Goal: Information Seeking & Learning: Learn about a topic

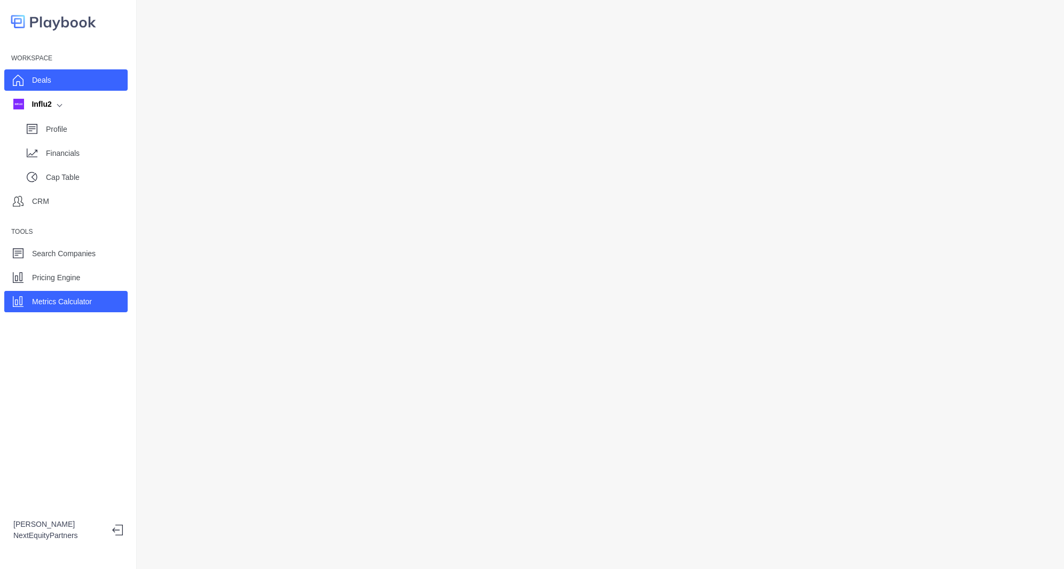
click at [110, 87] on div "Deals" at bounding box center [65, 79] width 123 height 21
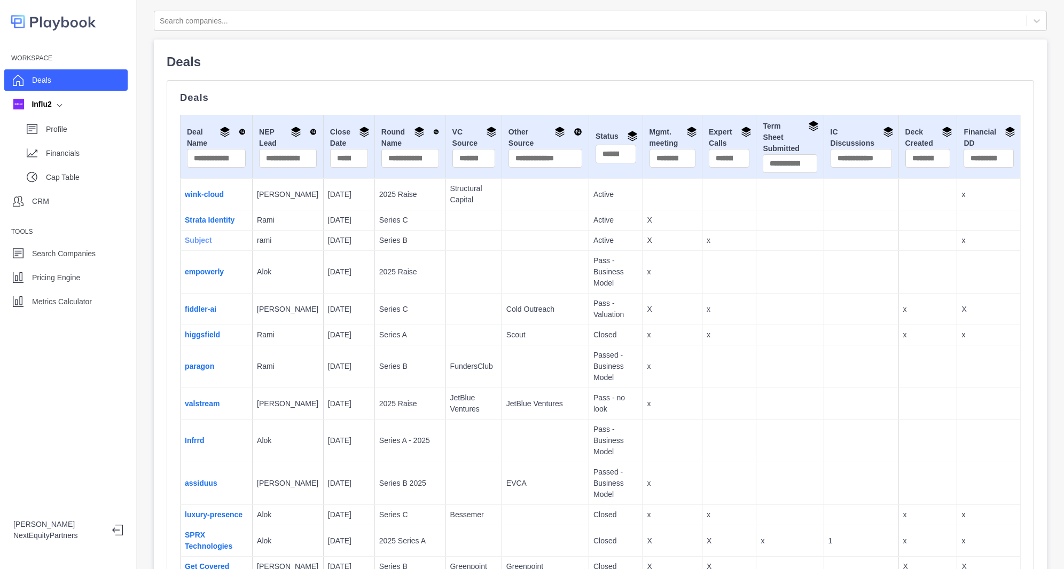
click at [195, 242] on link "Subject" at bounding box center [198, 240] width 27 height 9
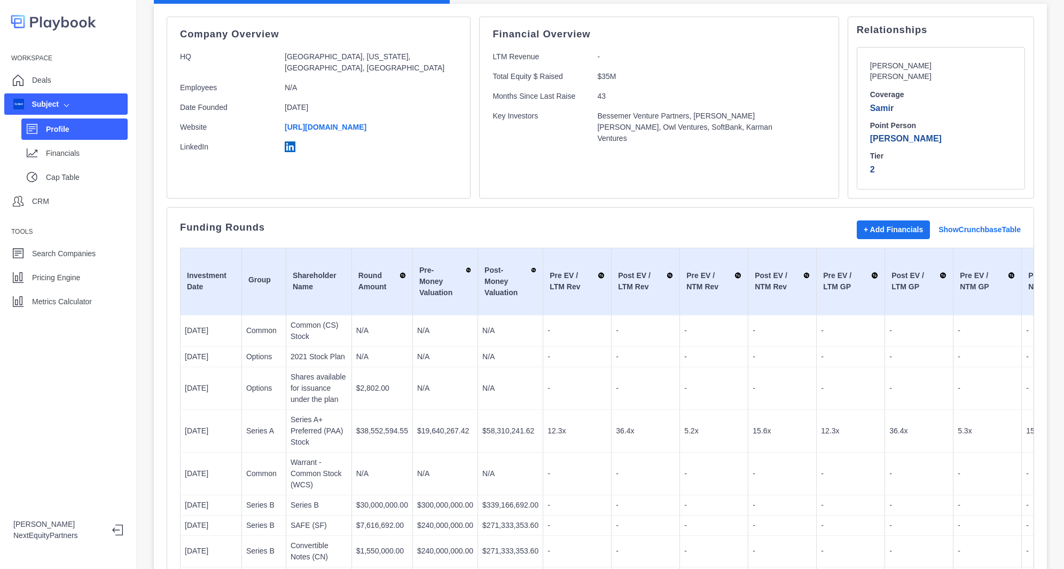
scroll to position [285, 0]
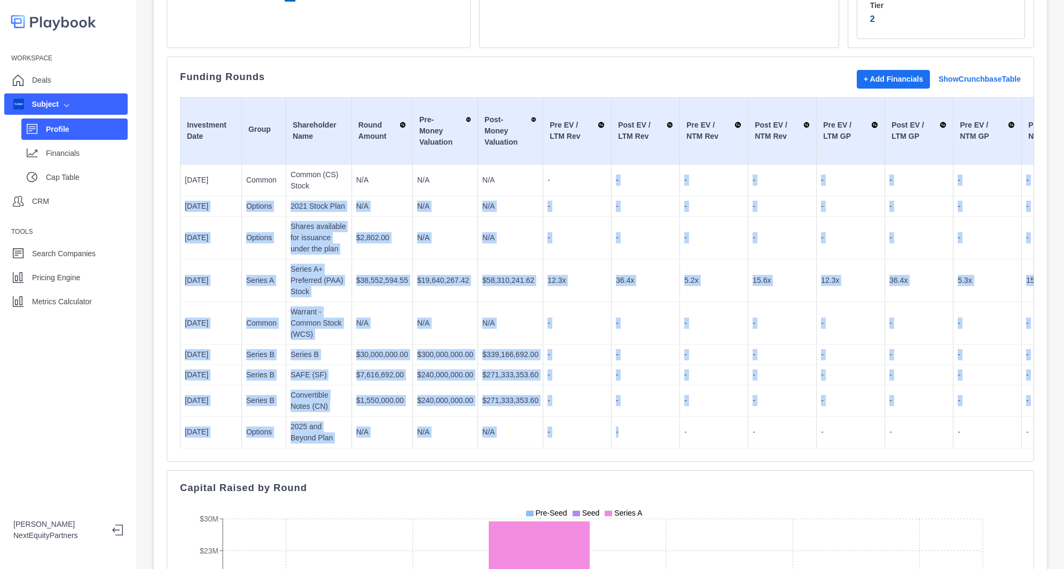
drag, startPoint x: 625, startPoint y: 409, endPoint x: 594, endPoint y: 172, distance: 238.6
click at [594, 172] on tbody "1/1/2021 Common Common (CS) Stock N/A N/A N/A - - - - - - - - - - - - N/M N/M N…" at bounding box center [1057, 306] width 1755 height 284
click at [611, 177] on td "-" at bounding box center [645, 180] width 68 height 32
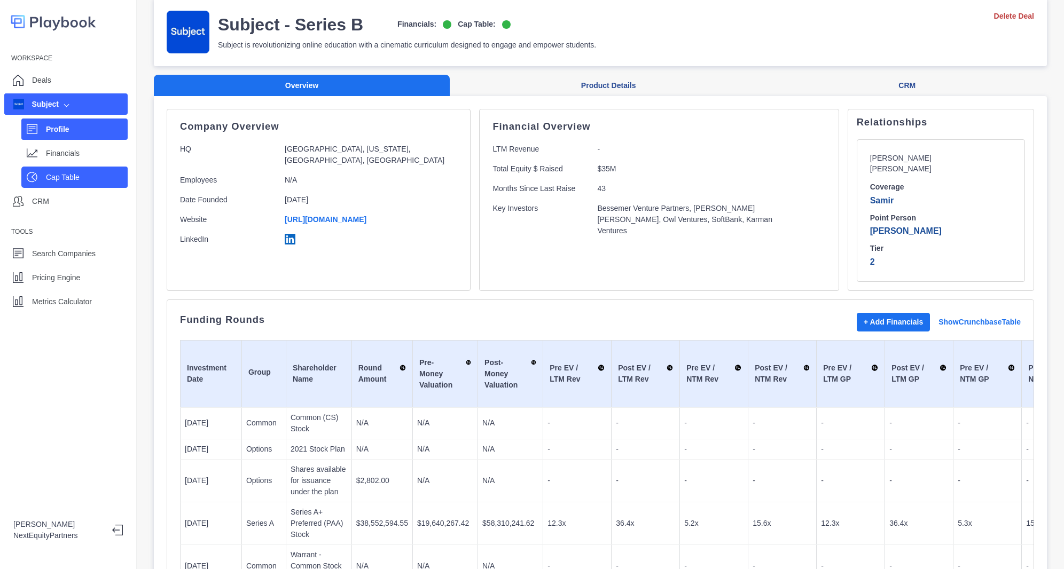
scroll to position [71, 0]
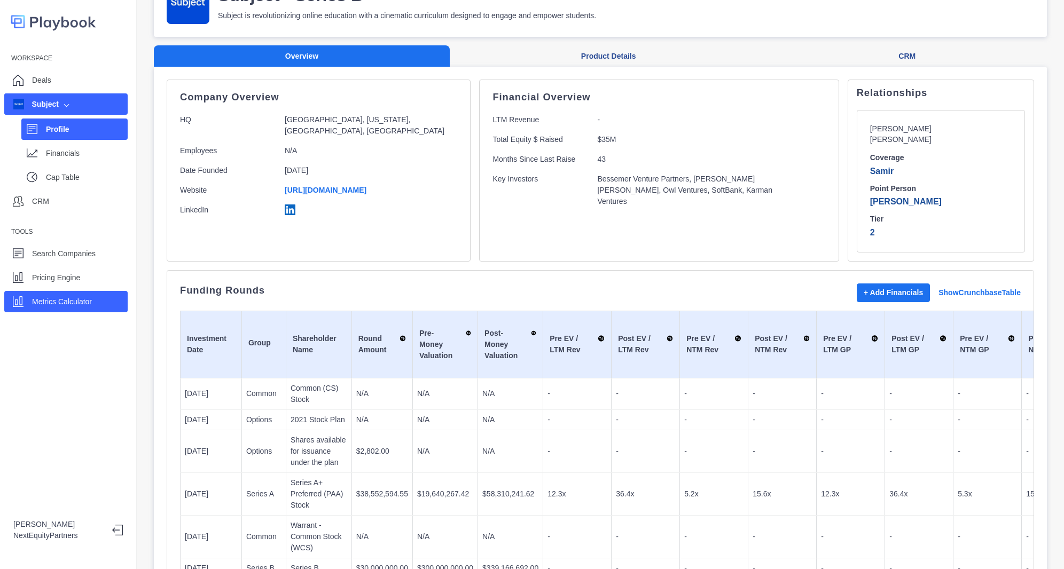
click at [69, 301] on p "Metrics Calculator" at bounding box center [62, 301] width 60 height 11
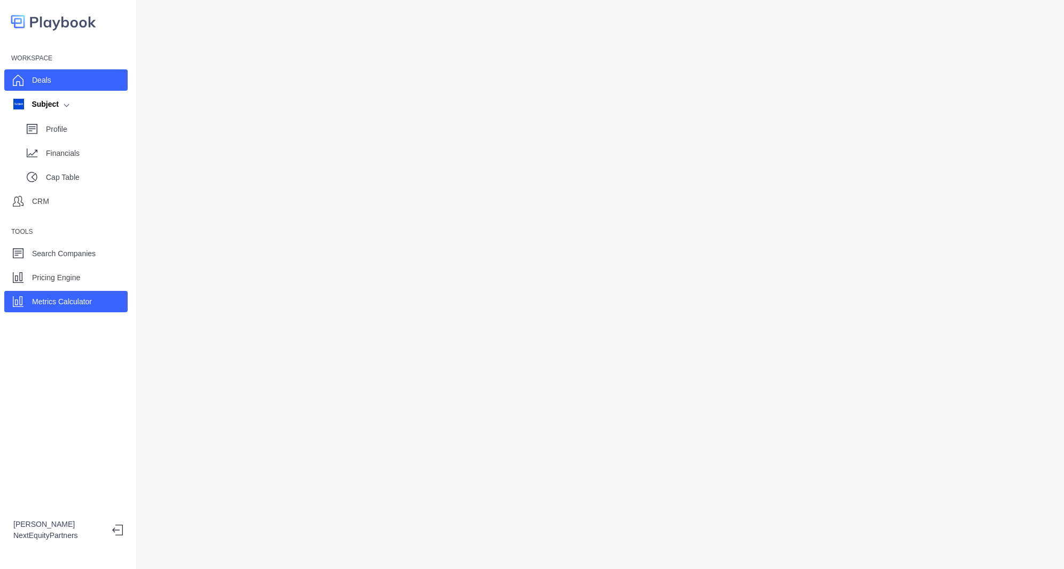
click at [80, 78] on div "Deals" at bounding box center [65, 79] width 123 height 21
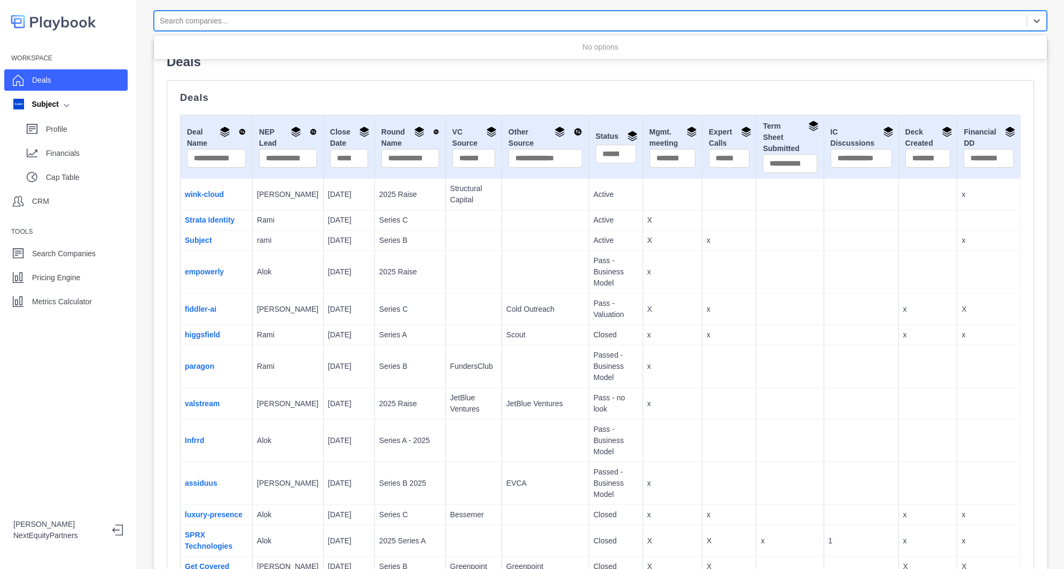
click at [212, 19] on div at bounding box center [590, 20] width 861 height 13
type input "*****"
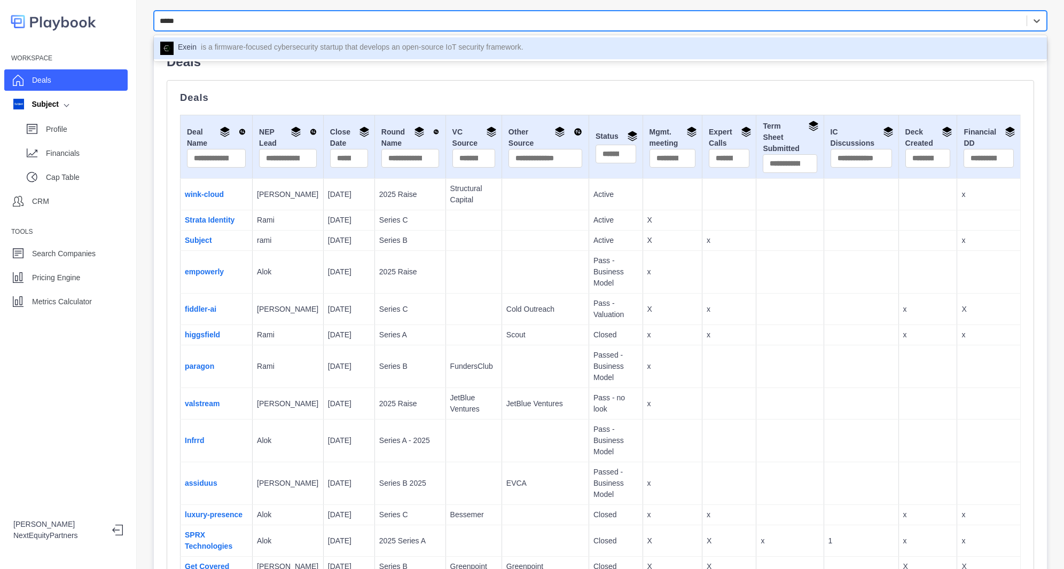
click at [251, 57] on div "Exein is a firmware-focused cybersecurity startup that develops an open-source …" at bounding box center [600, 48] width 893 height 22
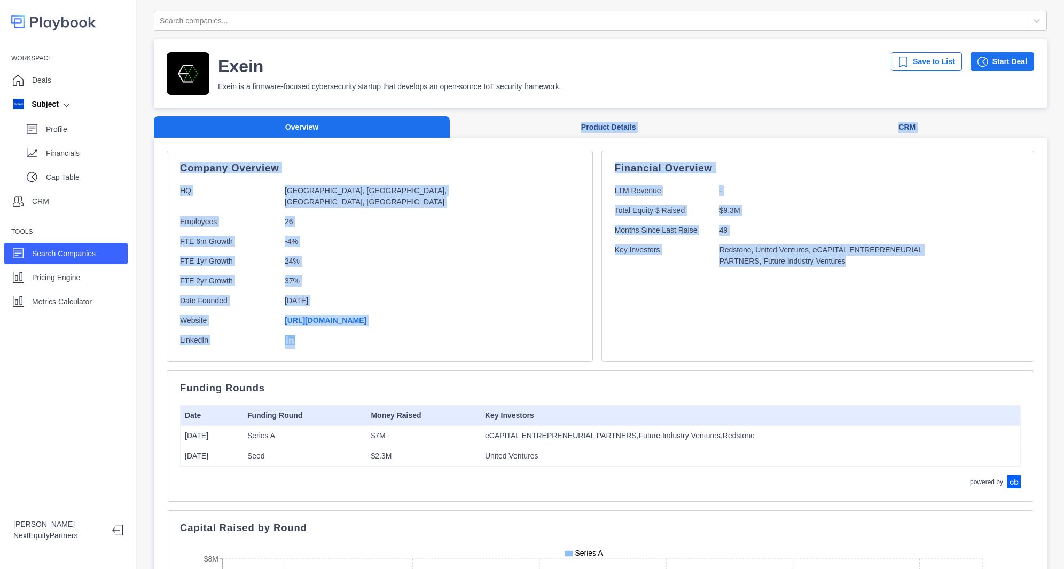
drag, startPoint x: 606, startPoint y: 271, endPoint x: 543, endPoint y: 139, distance: 145.9
click at [539, 130] on div "Overview Product Details CRM Company Overview HQ Roma, Lazio, Italy, Europe Emp…" at bounding box center [600, 554] width 893 height 876
click at [630, 272] on div "Financial Overview LTM Revenue - Total Equity $ Raised $9.3M Months Since Last …" at bounding box center [817, 256] width 433 height 211
drag, startPoint x: 624, startPoint y: 271, endPoint x: 560, endPoint y: 94, distance: 188.5
click at [560, 94] on div "Search companies... Exein Exein is a firmware-focused cybersecurity startup tha…" at bounding box center [600, 527] width 893 height 1033
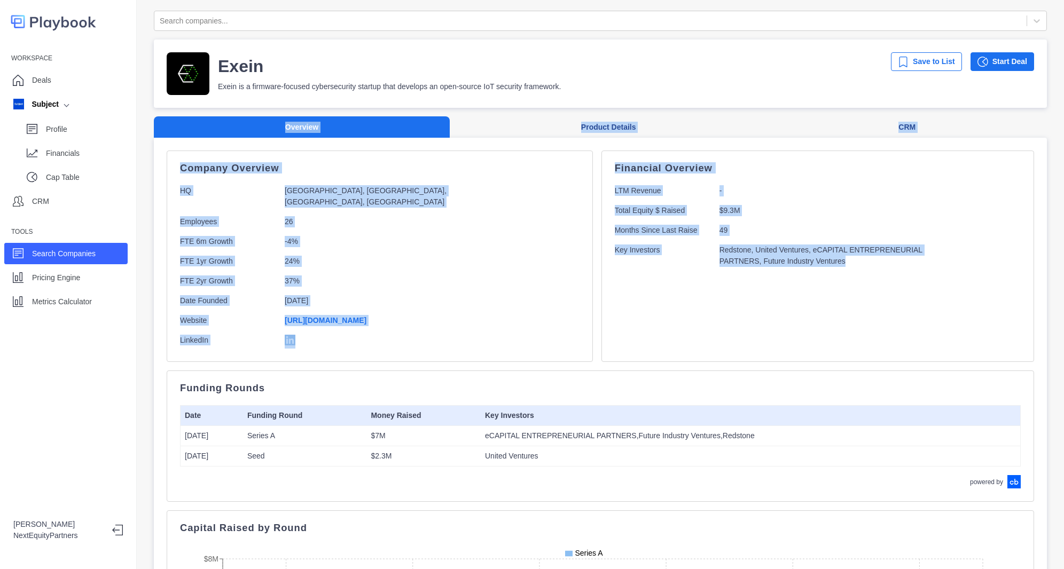
click at [719, 260] on p "Redstone, United Ventures, eCAPITAL ENTREPRENEURIAL PARTNERS, Future Industry V…" at bounding box center [841, 256] width 244 height 22
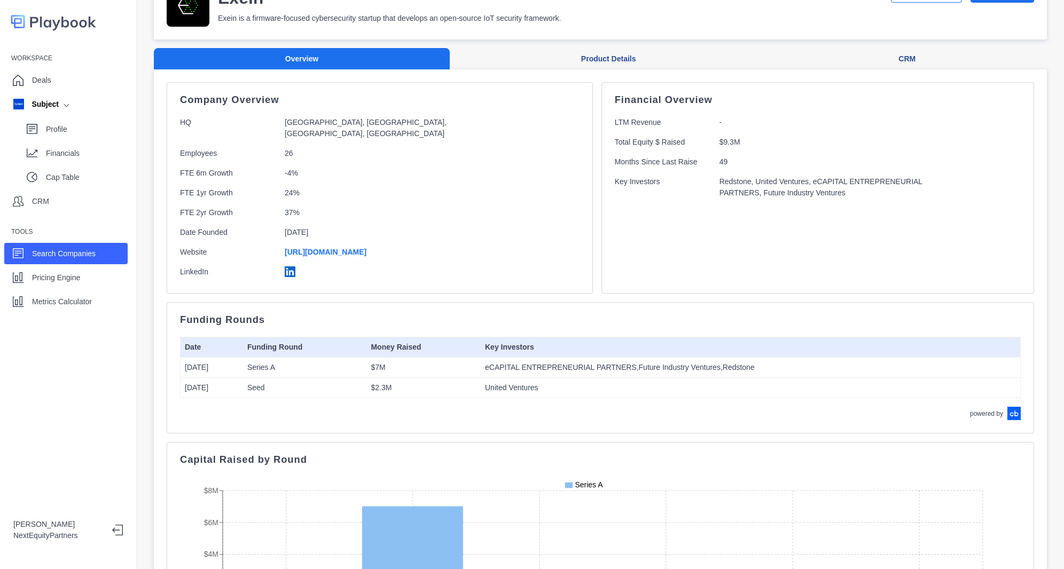
scroll to position [142, 0]
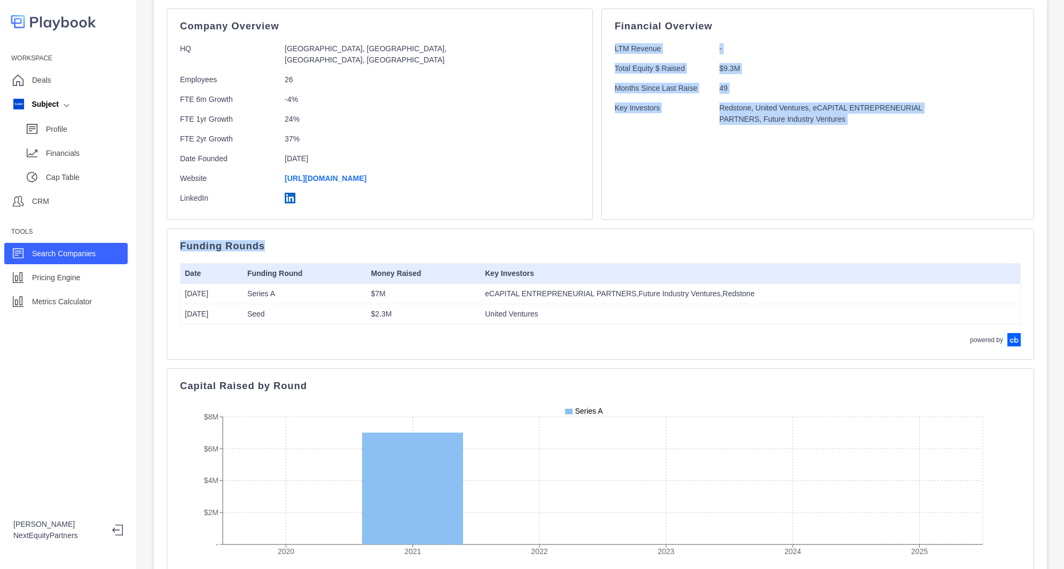
drag, startPoint x: 632, startPoint y: 289, endPoint x: 603, endPoint y: 21, distance: 270.1
click at [603, 21] on div "Company Overview HQ Roma, Lazio, Italy, Europe Employees 26 FTE 6m Growth -4% F…" at bounding box center [600, 423] width 867 height 829
click at [688, 327] on div "Funding Rounds Date Funding Round Money Raised Key Investors Sep 2021 Series A …" at bounding box center [600, 294] width 841 height 105
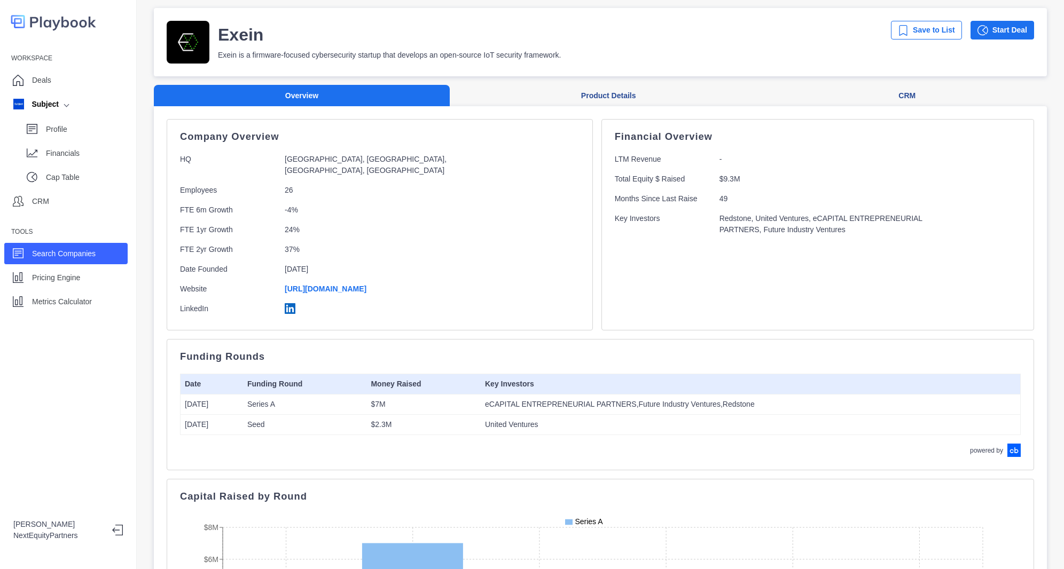
scroll to position [0, 0]
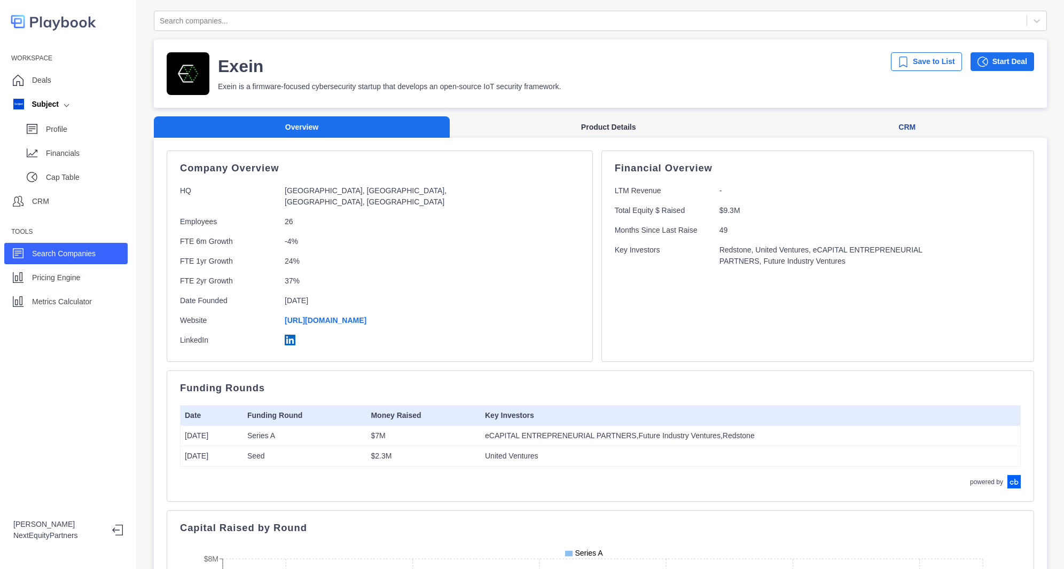
click at [578, 120] on button "Product Details" at bounding box center [608, 127] width 317 height 22
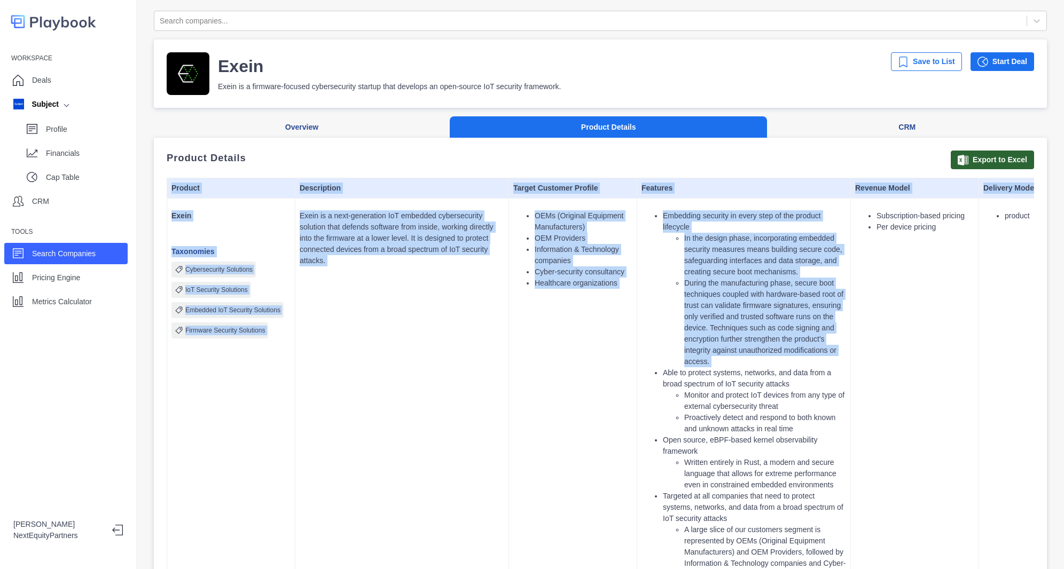
drag, startPoint x: 740, startPoint y: 331, endPoint x: 749, endPoint y: 368, distance: 38.3
click at [749, 368] on div "Product Details Export to Excel Product Description Target Customer Profile Fea…" at bounding box center [600, 372] width 893 height 468
click at [749, 368] on li "Able to protect systems, networks, and data from a broad spectrum of IoT securi…" at bounding box center [754, 400] width 183 height 67
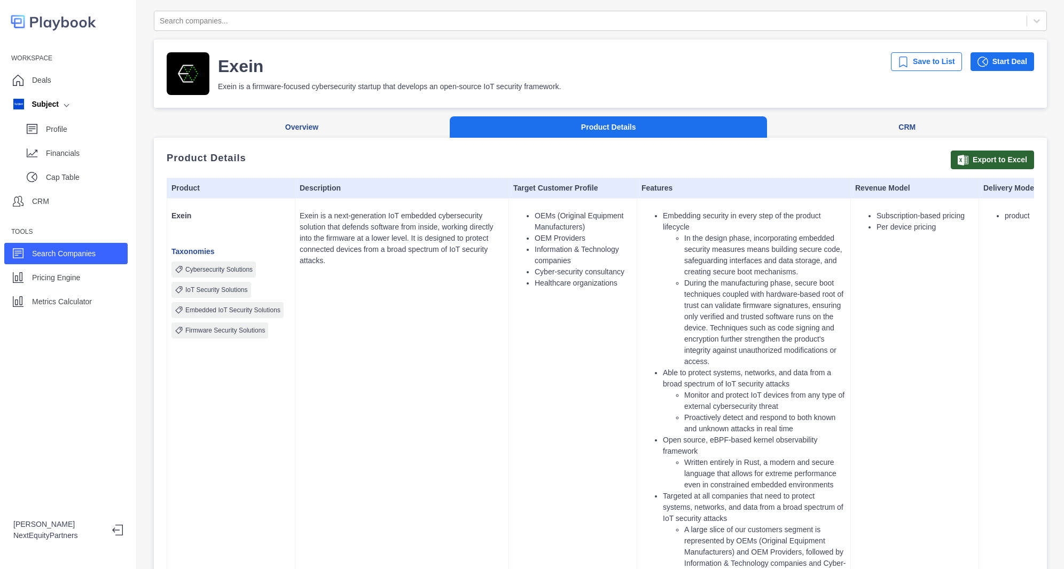
click at [961, 298] on td "Subscription-based pricing Per device pricing" at bounding box center [915, 396] width 128 height 394
click at [62, 276] on p "Pricing Engine" at bounding box center [56, 277] width 48 height 11
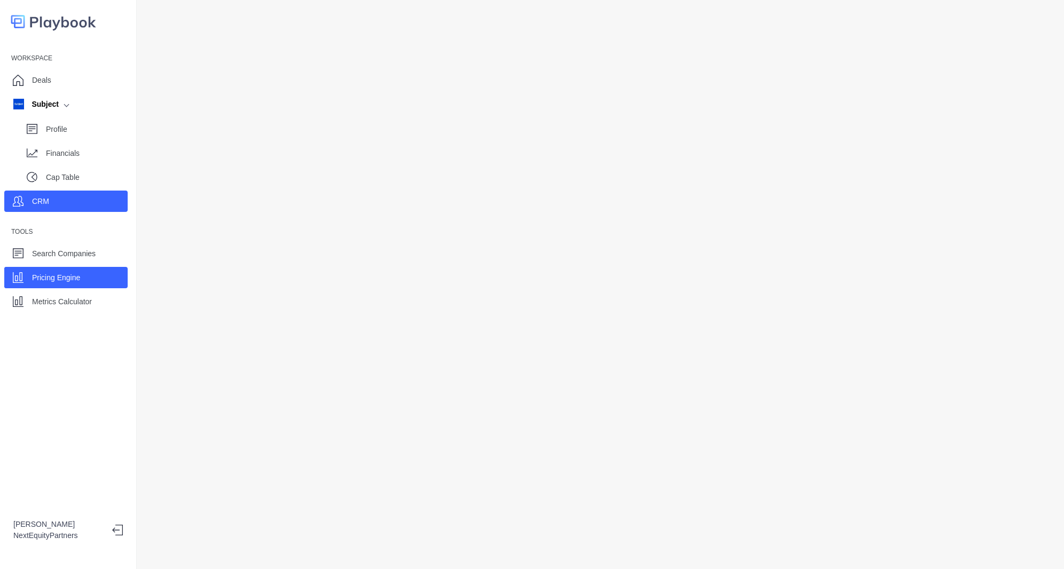
click at [78, 204] on div "CRM" at bounding box center [65, 201] width 123 height 21
click at [43, 308] on div "Metrics Calculator" at bounding box center [62, 302] width 60 height 16
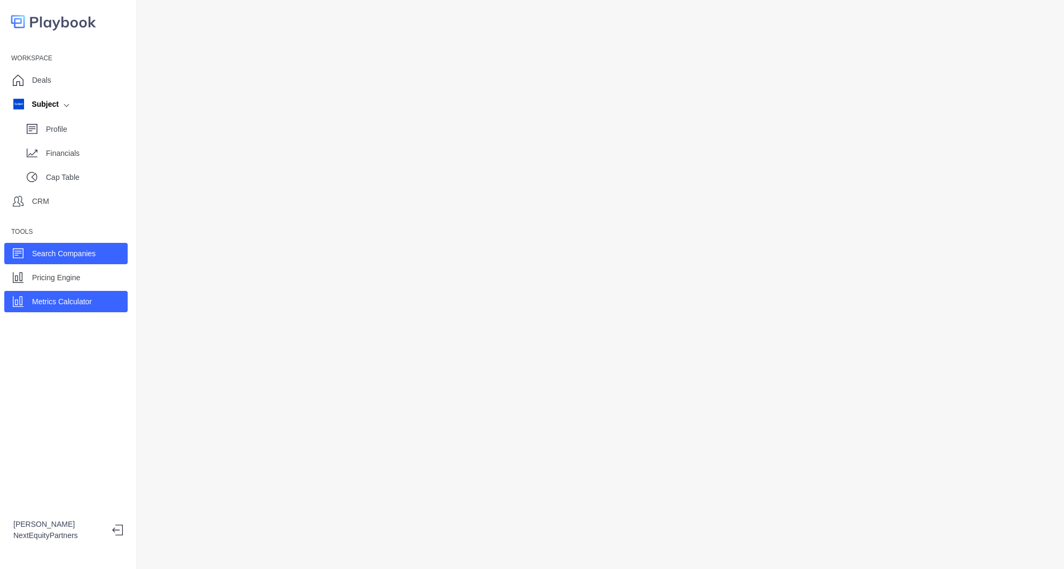
click at [37, 263] on div "Search Companies" at bounding box center [65, 253] width 123 height 21
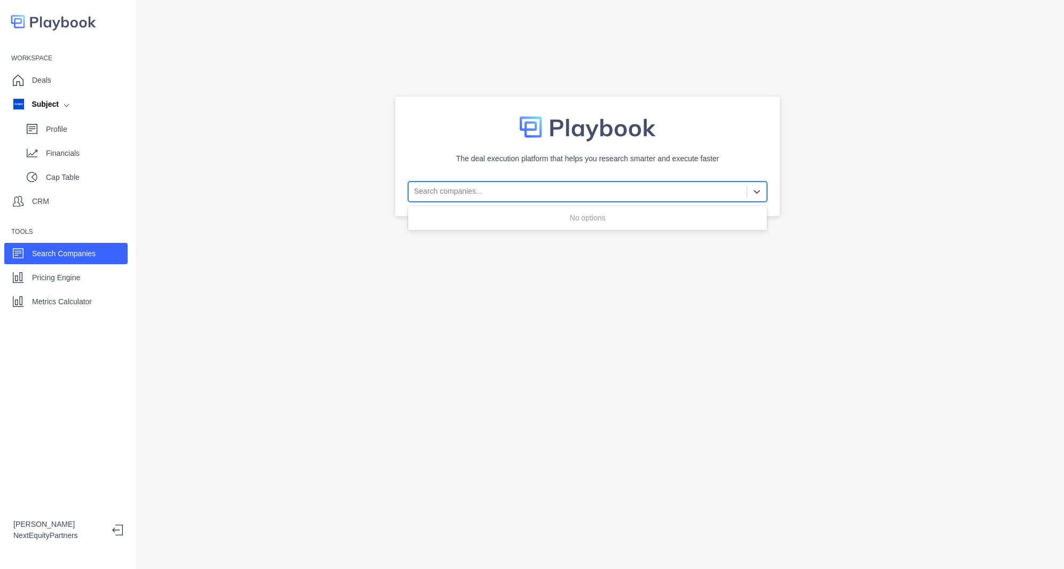
click at [429, 185] on div at bounding box center [577, 191] width 327 height 13
type input "****"
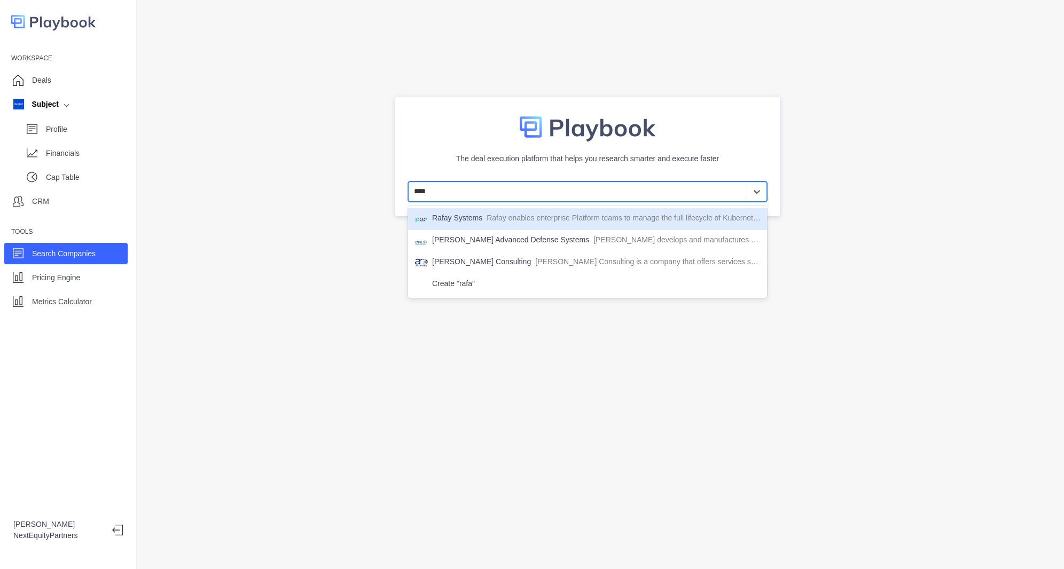
click at [507, 219] on p "Rafay enables enterprise Platform teams to manage the full lifecycle of Kuberne…" at bounding box center [623, 219] width 274 height 13
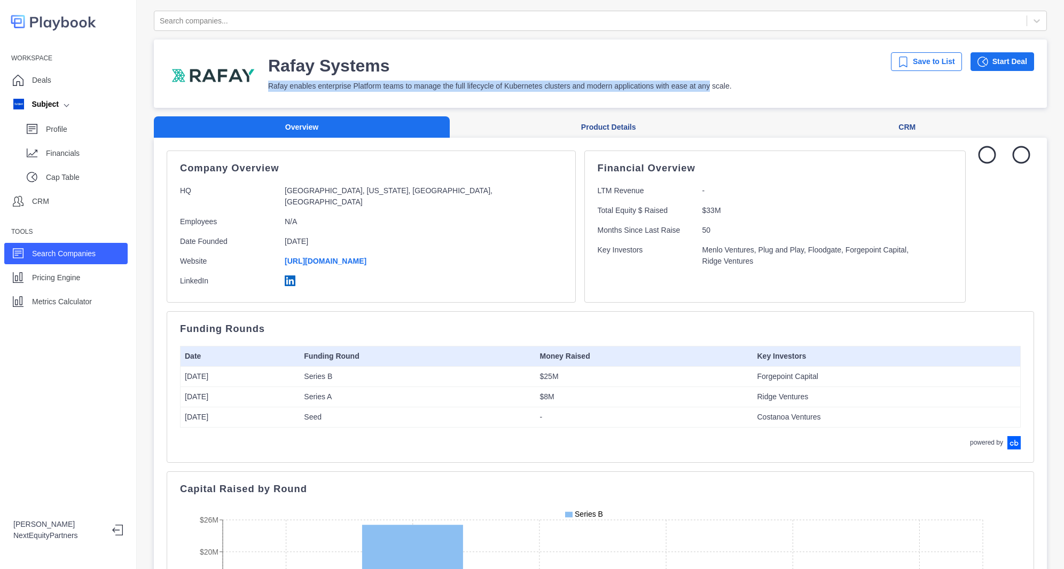
drag, startPoint x: 703, startPoint y: 96, endPoint x: 680, endPoint y: 46, distance: 54.9
click at [680, 46] on div "Rafay Systems Rafay enables enterprise Platform teams to manage the full lifecy…" at bounding box center [600, 74] width 893 height 68
click at [692, 75] on div "Rafay Systems" at bounding box center [500, 65] width 464 height 21
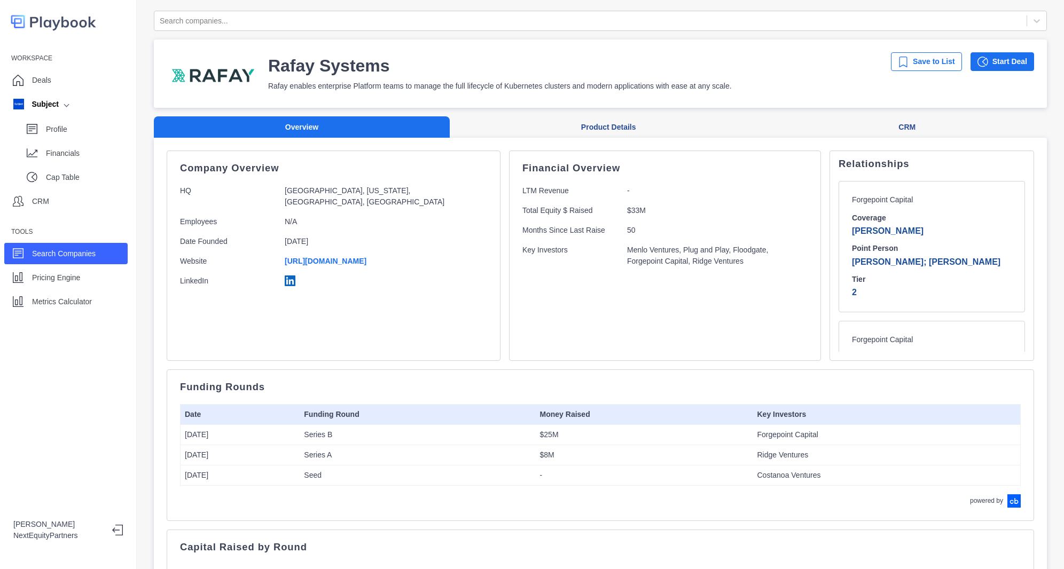
click at [288, 280] on img at bounding box center [290, 281] width 11 height 11
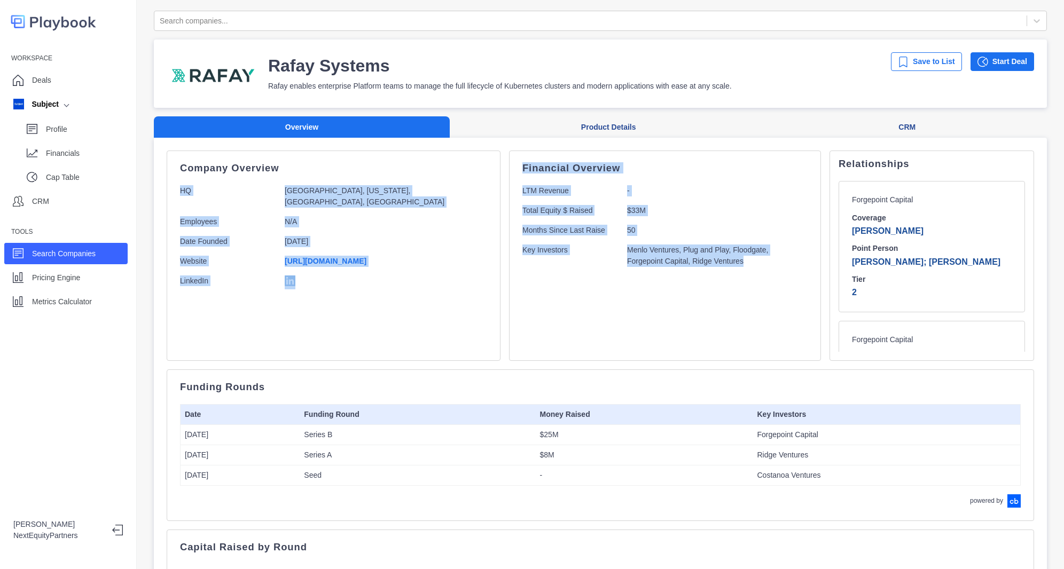
drag, startPoint x: 660, startPoint y: 289, endPoint x: 672, endPoint y: 294, distance: 13.0
click at [672, 294] on div "Company Overview HQ Sunnyvale, California, United States, North America Employe…" at bounding box center [600, 256] width 867 height 210
click at [672, 294] on div "Financial Overview LTM Revenue - Total Equity $ Raised $33M Months Since Last R…" at bounding box center [665, 256] width 312 height 210
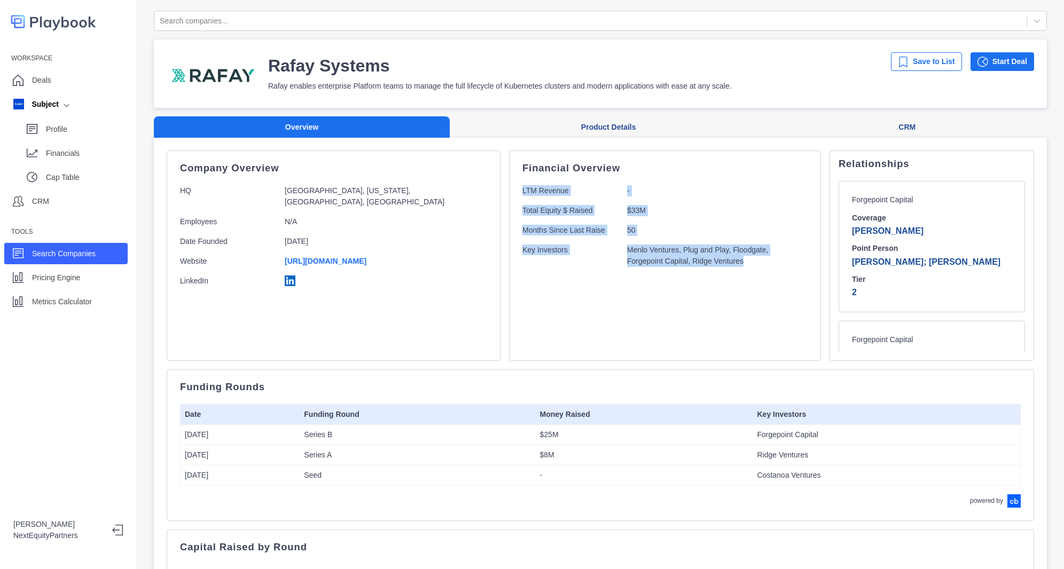
drag, startPoint x: 664, startPoint y: 201, endPoint x: 646, endPoint y: 149, distance: 54.9
click at [645, 142] on div "Company Overview HQ Sunnyvale, California, United States, North America Employe…" at bounding box center [600, 575] width 893 height 874
click at [685, 219] on div "Financial Overview LTM Revenue - Total Equity $ Raised $33M Months Since Last R…" at bounding box center [664, 215] width 285 height 103
drag, startPoint x: 716, startPoint y: 263, endPoint x: 734, endPoint y: 161, distance: 103.0
click at [734, 161] on div "Financial Overview LTM Revenue - Total Equity $ Raised $33M Months Since Last R…" at bounding box center [665, 256] width 312 height 210
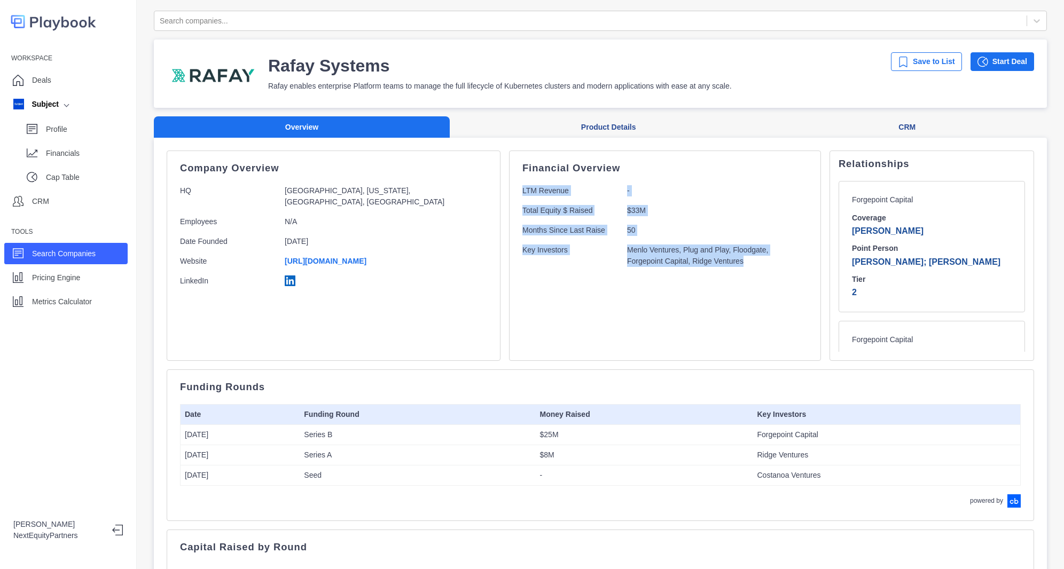
drag, startPoint x: 734, startPoint y: 222, endPoint x: 720, endPoint y: 268, distance: 47.5
click at [734, 224] on div "Financial Overview LTM Revenue - Total Equity $ Raised $33M Months Since Last R…" at bounding box center [664, 215] width 285 height 103
click at [697, 326] on div "Financial Overview LTM Revenue - Total Equity $ Raised $33M Months Since Last R…" at bounding box center [665, 256] width 312 height 210
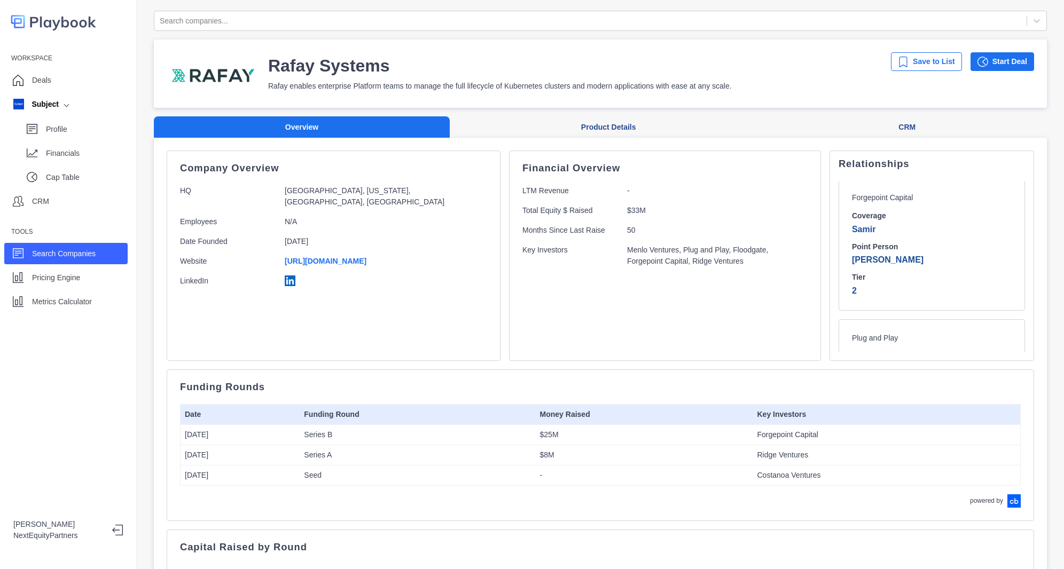
drag, startPoint x: 705, startPoint y: 120, endPoint x: 706, endPoint y: 325, distance: 205.6
click at [706, 325] on div "Overview Product Details CRM Company Overview HQ Sunnyvale, California, United …" at bounding box center [600, 563] width 893 height 895
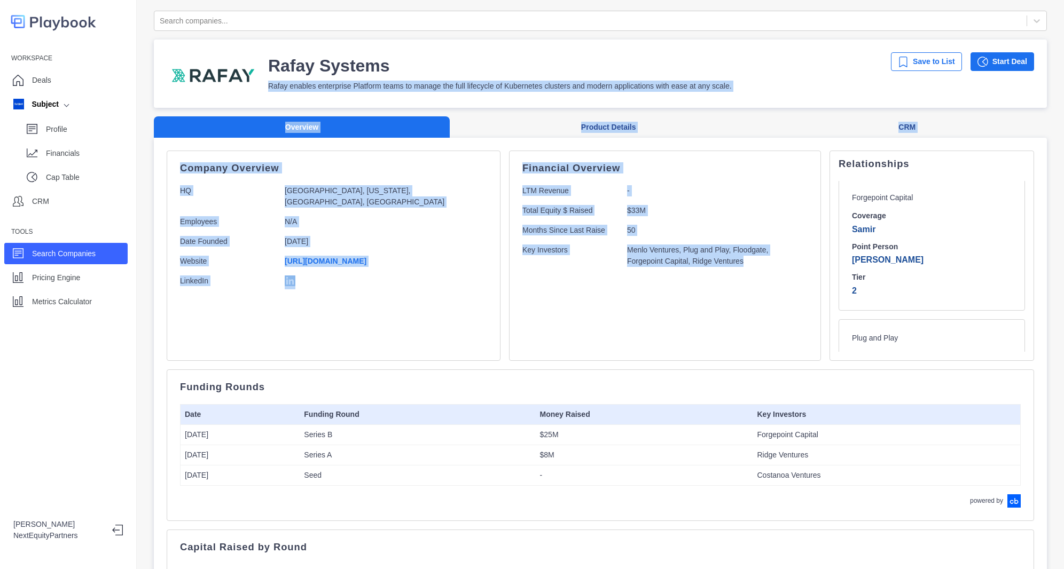
drag, startPoint x: 706, startPoint y: 325, endPoint x: 492, endPoint y: 42, distance: 354.6
click at [492, 42] on div "Search companies... Rafay Systems Rafay enables enterprise Platform teams to ma…" at bounding box center [600, 537] width 893 height 1052
click at [627, 253] on p "Menlo Ventures, Plug and Play, Floodgate, Forgepoint Capital, Ridge Ventures" at bounding box center [712, 256] width 171 height 22
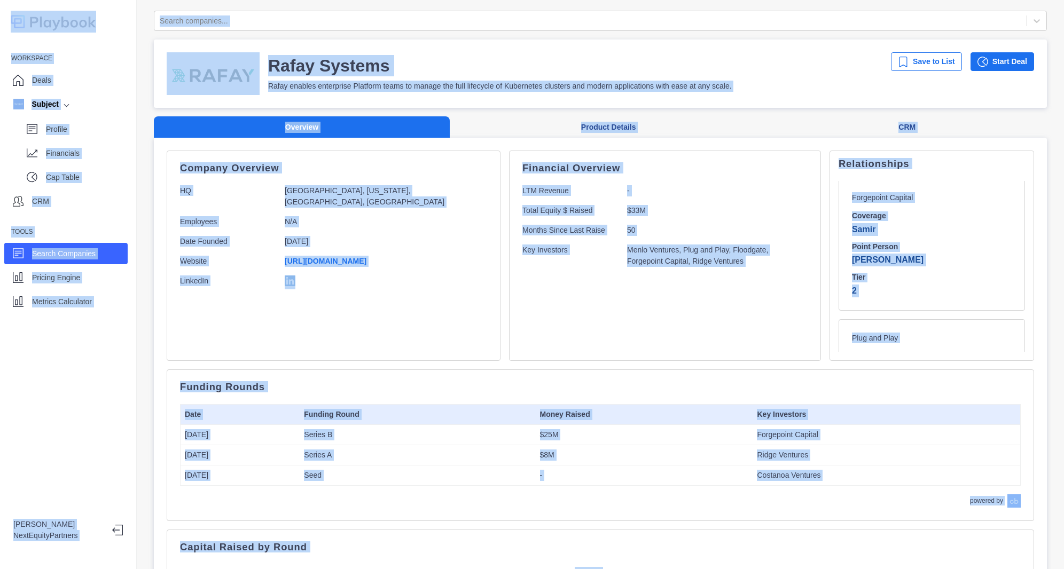
click at [627, 253] on p "Menlo Ventures, Plug and Play, Floodgate, Forgepoint Capital, Ridge Ventures" at bounding box center [712, 256] width 171 height 22
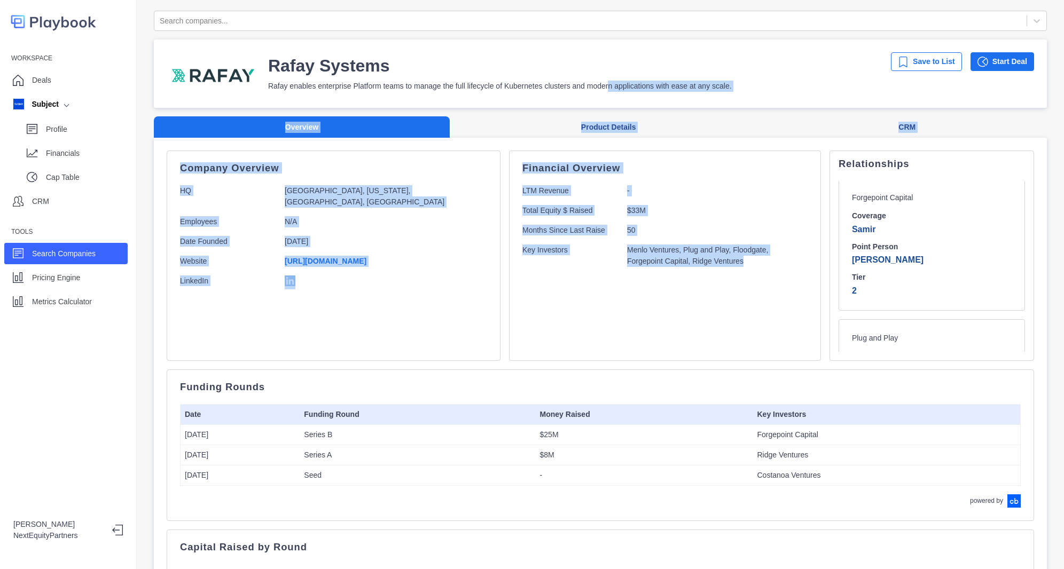
drag, startPoint x: 669, startPoint y: 264, endPoint x: 613, endPoint y: 161, distance: 117.1
click at [606, 83] on div "Search companies... Rafay Systems Rafay enables enterprise Platform teams to ma…" at bounding box center [600, 537] width 893 height 1052
click at [630, 208] on p "$33M" at bounding box center [712, 210] width 171 height 11
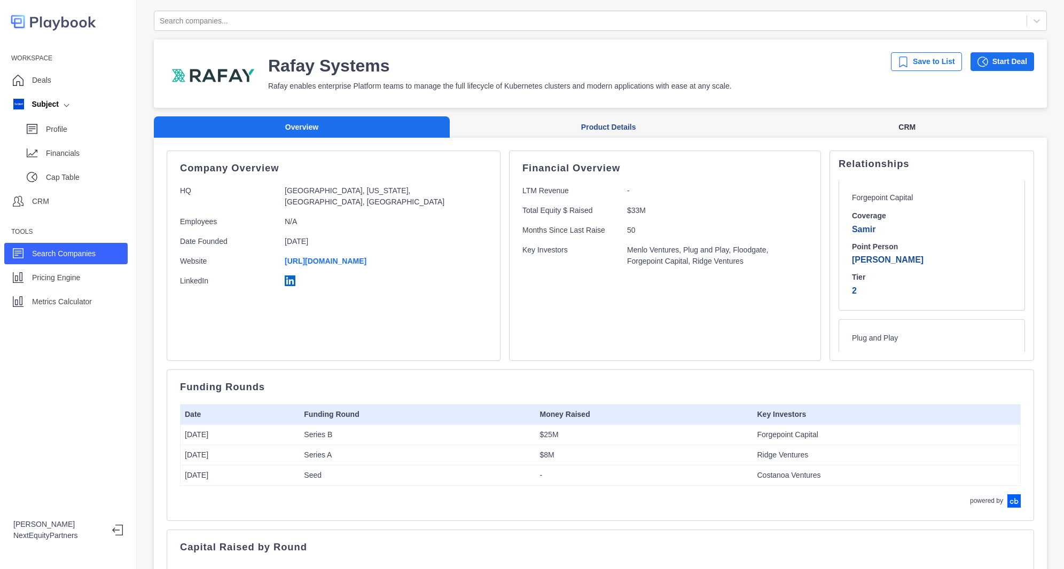
click at [865, 128] on button "CRM" at bounding box center [907, 127] width 280 height 22
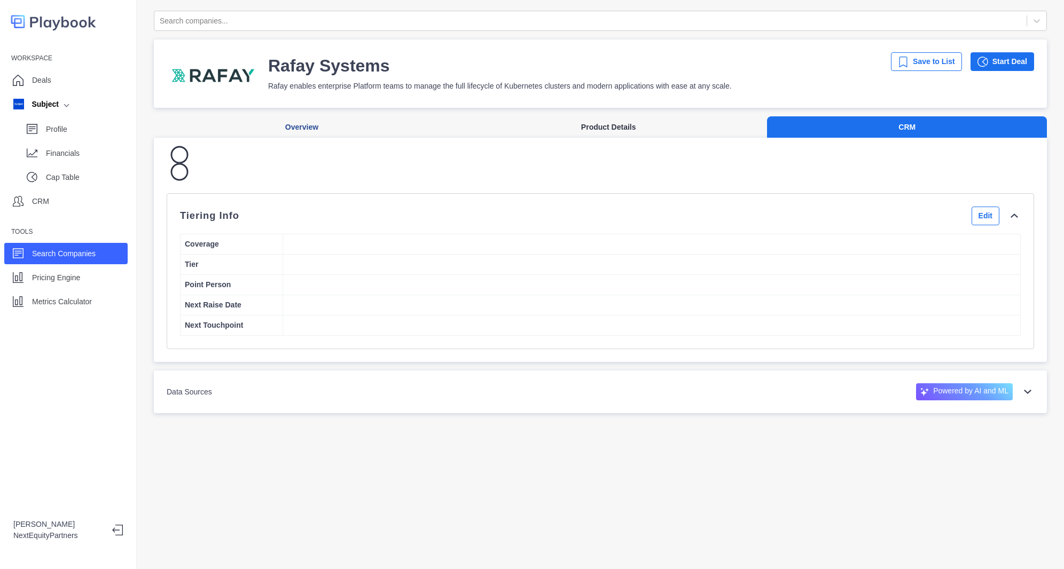
click at [670, 129] on button "Product Details" at bounding box center [608, 127] width 317 height 22
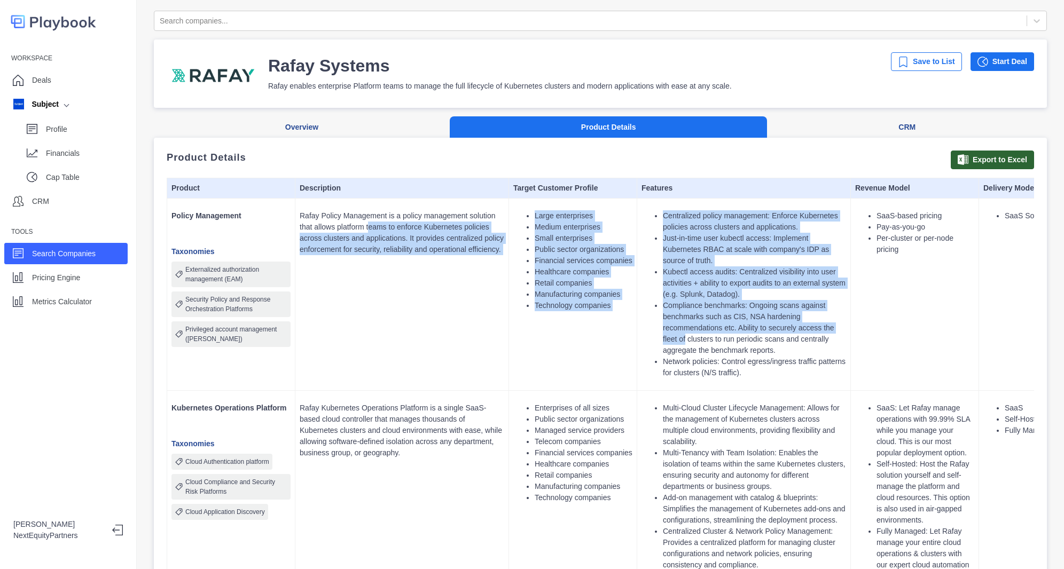
drag, startPoint x: 686, startPoint y: 326, endPoint x: 772, endPoint y: 340, distance: 87.0
click at [771, 340] on tr "Policy Management Taxonomies Externalized authorization management (EAM) Securi…" at bounding box center [637, 294] width 940 height 192
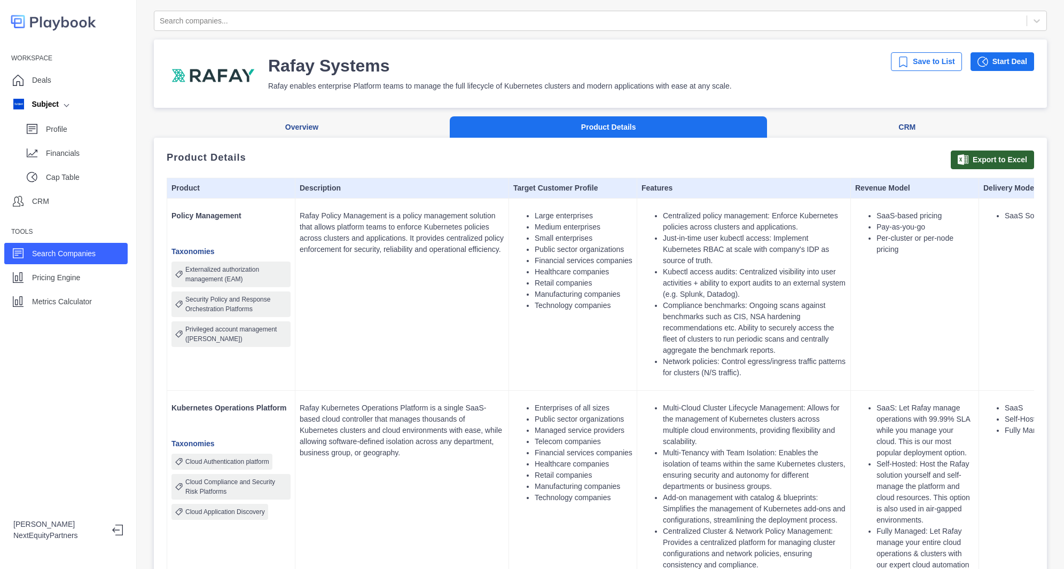
click at [772, 340] on li "Compliance benchmarks: Ongoing scans against benchmarks such as CIS, NSA harden…" at bounding box center [754, 328] width 183 height 56
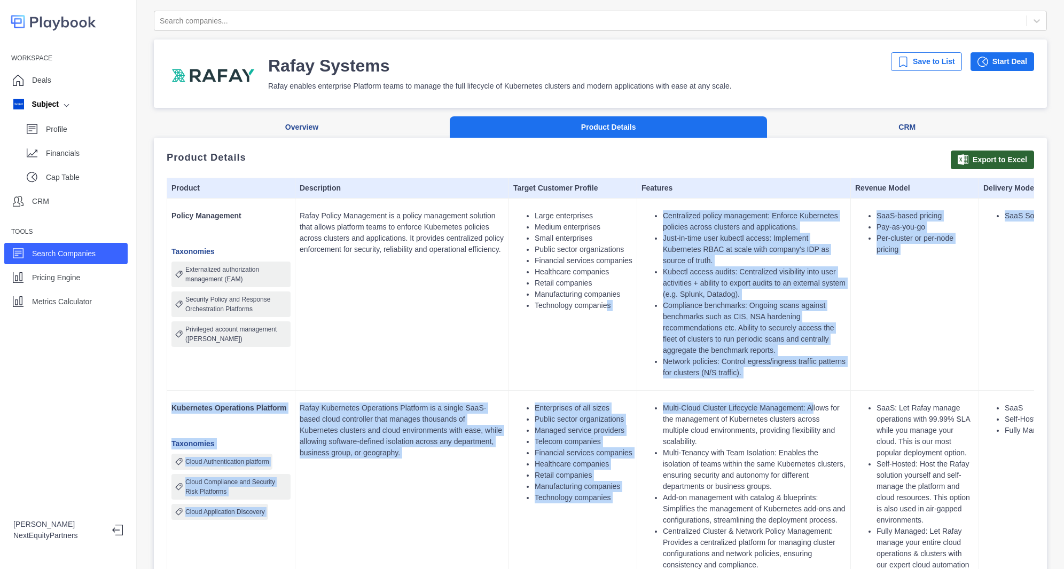
drag, startPoint x: 624, startPoint y: 347, endPoint x: 846, endPoint y: 391, distance: 226.5
click at [845, 390] on td "Multi-Cloud Cluster Lifecycle Management: Allows for the management of Kubernet…" at bounding box center [744, 525] width 214 height 271
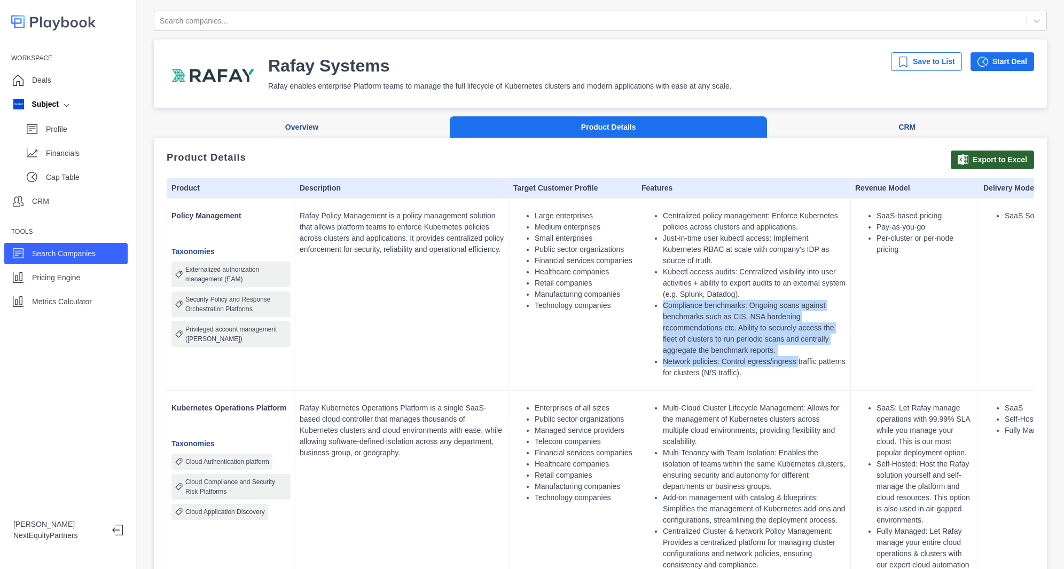
drag, startPoint x: 646, startPoint y: 289, endPoint x: 797, endPoint y: 351, distance: 163.3
click at [797, 351] on ul "Centralized policy management: Enforce Kubernetes policies across clusters and …" at bounding box center [743, 294] width 205 height 168
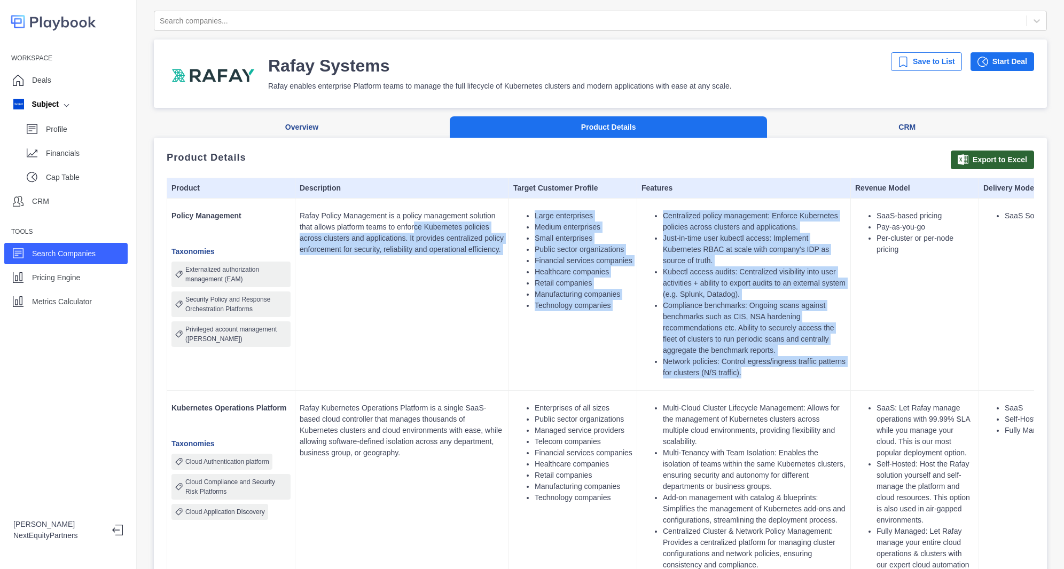
drag, startPoint x: 701, startPoint y: 314, endPoint x: 415, endPoint y: 228, distance: 297.8
click at [415, 228] on tr "Policy Management Taxonomies Externalized authorization management (EAM) Securi…" at bounding box center [637, 294] width 940 height 192
click at [415, 228] on p "Rafay Policy Management is a policy management solution that allows platform te…" at bounding box center [402, 232] width 205 height 45
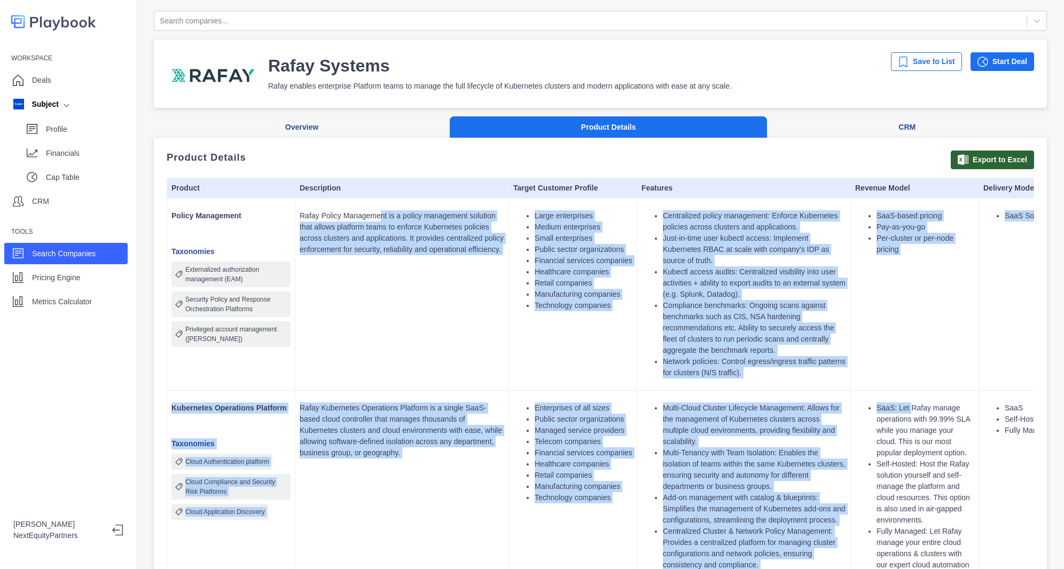
drag, startPoint x: 376, startPoint y: 203, endPoint x: 908, endPoint y: 393, distance: 564.8
click at [908, 403] on li "SaaS: Let Rafay manage operations with 99.99% SLA while you manage your cloud. …" at bounding box center [925, 431] width 98 height 56
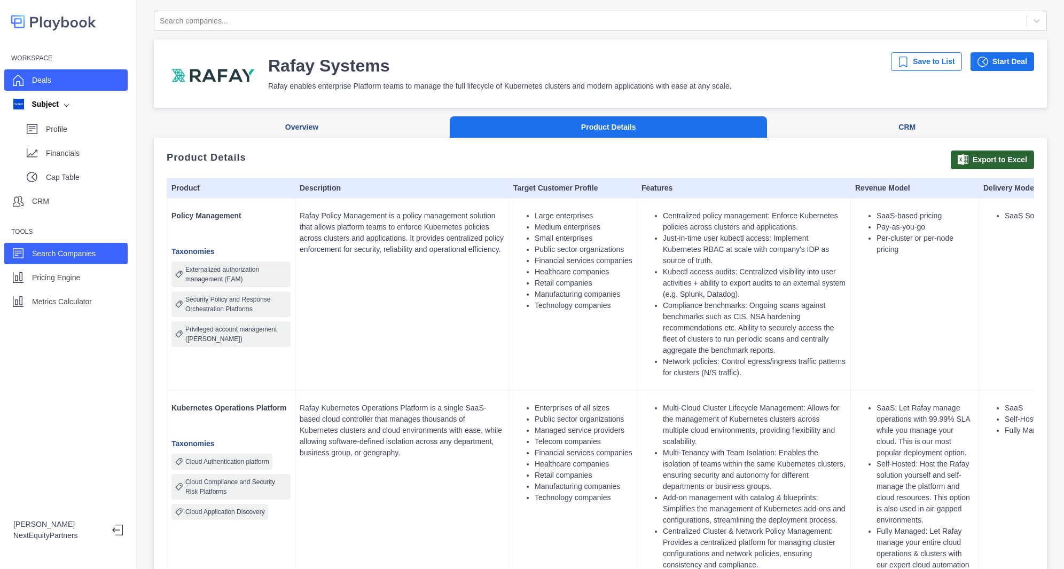
click at [60, 76] on div "Deals" at bounding box center [65, 79] width 123 height 21
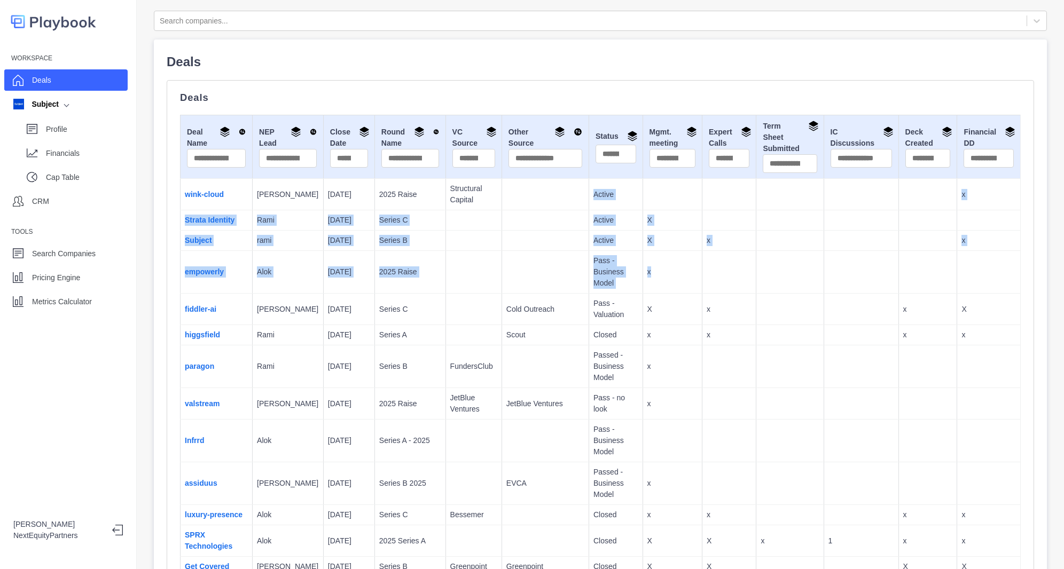
drag, startPoint x: 538, startPoint y: 194, endPoint x: 646, endPoint y: 272, distance: 133.1
click at [646, 272] on td "x" at bounding box center [671, 272] width 59 height 43
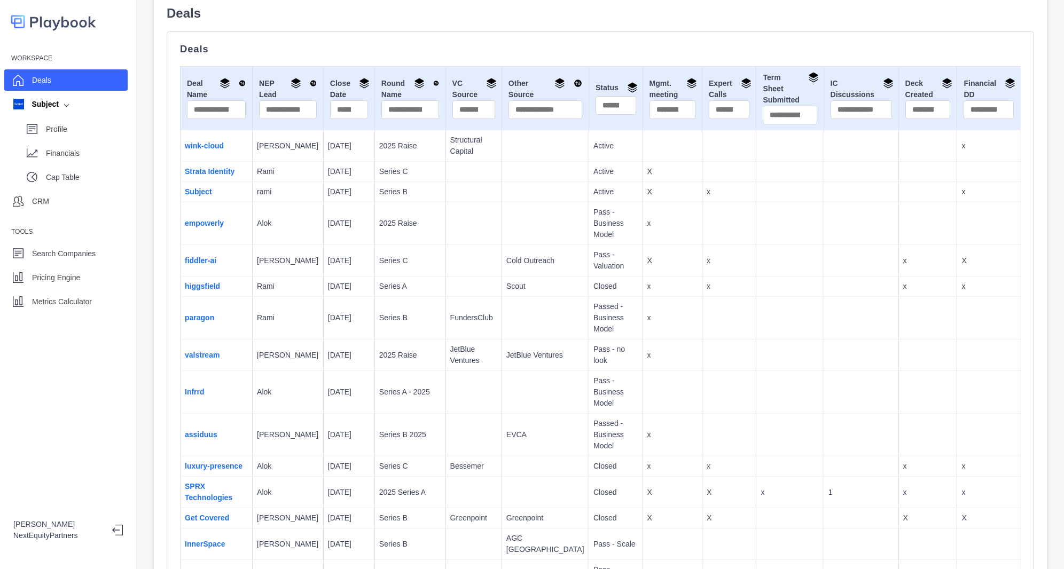
scroll to position [71, 0]
